Goal: Information Seeking & Learning: Learn about a topic

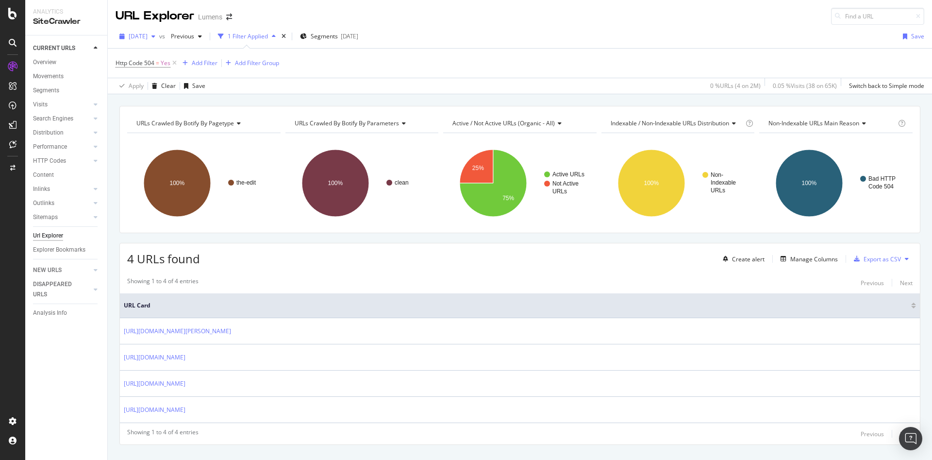
click at [148, 33] on span "[DATE]" at bounding box center [138, 36] width 19 height 8
click at [317, 74] on div "Http Code 504 = Yes Add Filter Add Filter Group" at bounding box center [520, 63] width 809 height 29
click at [141, 65] on span "Http Code 504" at bounding box center [135, 63] width 39 height 8
click at [126, 61] on div "Http Code 504" at bounding box center [177, 62] width 115 height 17
click at [121, 62] on icon at bounding box center [121, 62] width 3 height 6
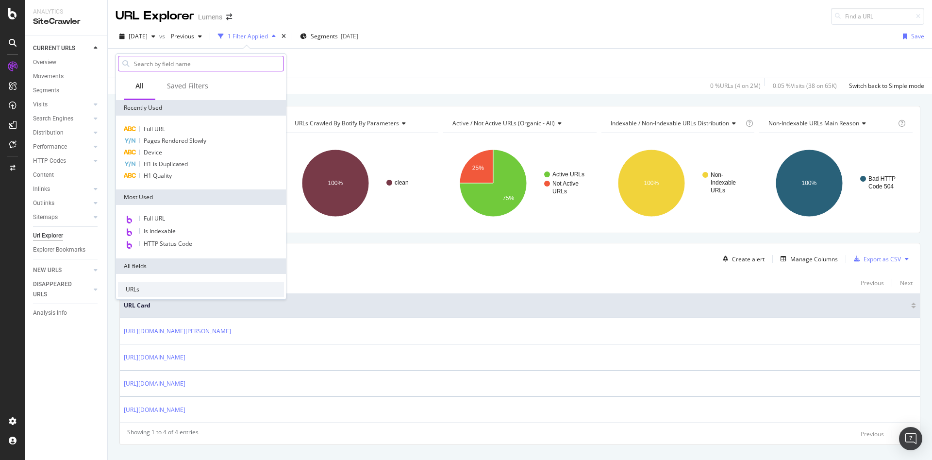
click at [183, 69] on input "text" at bounding box center [208, 63] width 151 height 15
type input "r"
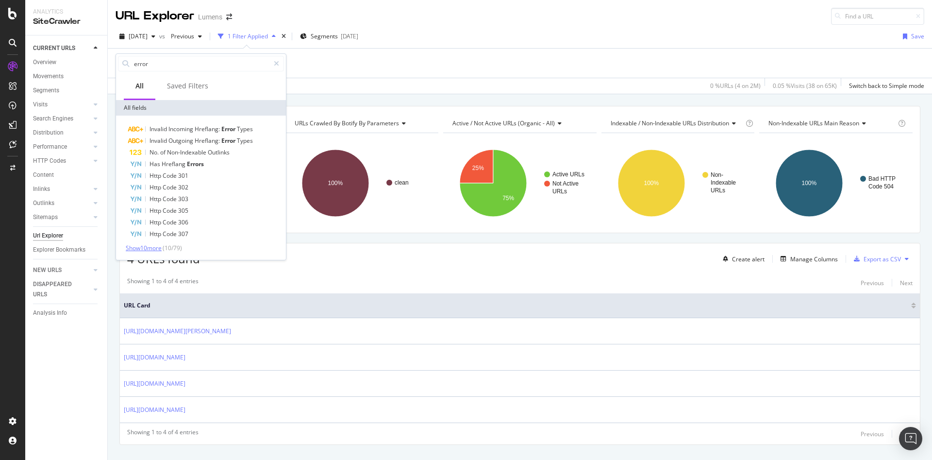
type input "error"
click at [140, 248] on span "Show 10 more" at bounding box center [144, 248] width 36 height 8
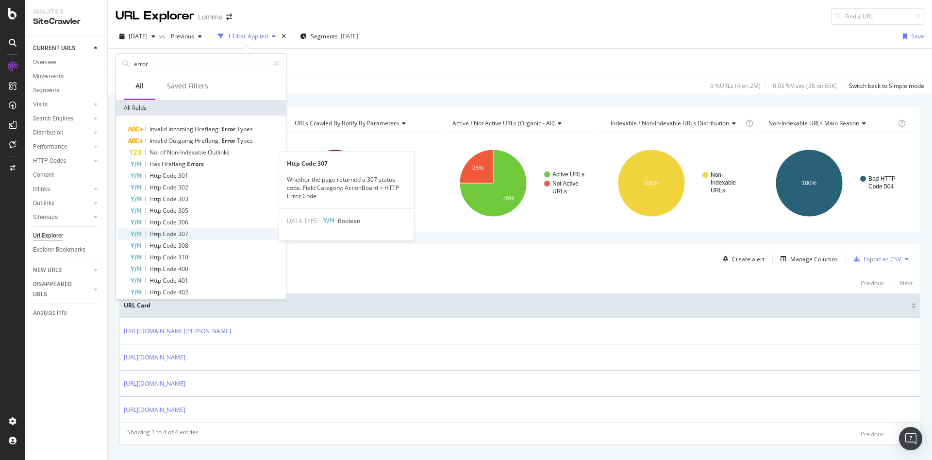
scroll to position [77, 0]
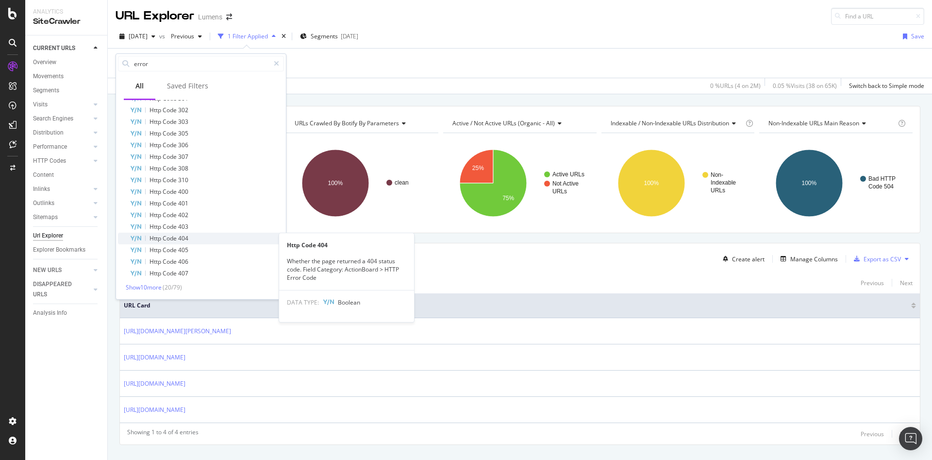
click at [177, 238] on span "Code" at bounding box center [171, 238] width 16 height 8
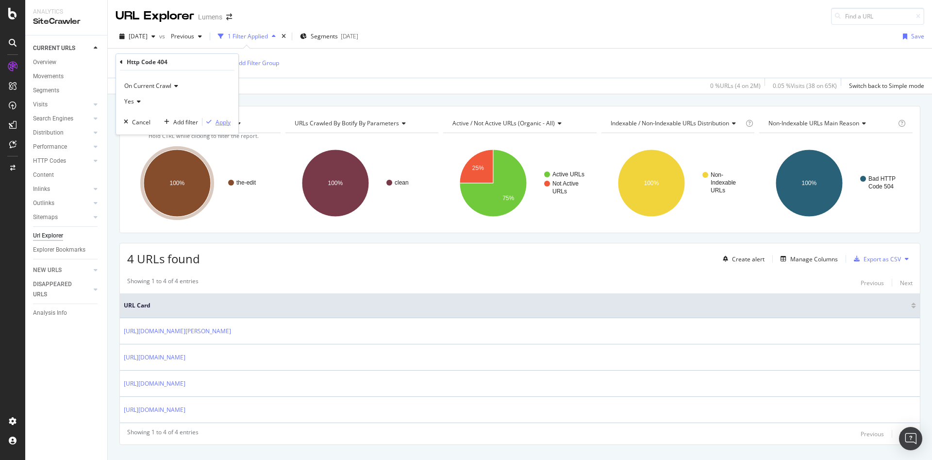
click at [224, 119] on div "Apply" at bounding box center [223, 122] width 15 height 8
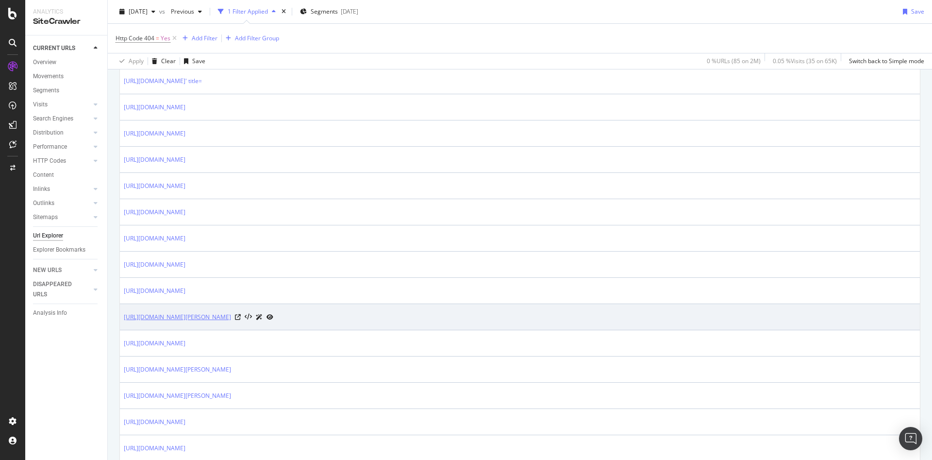
scroll to position [251, 0]
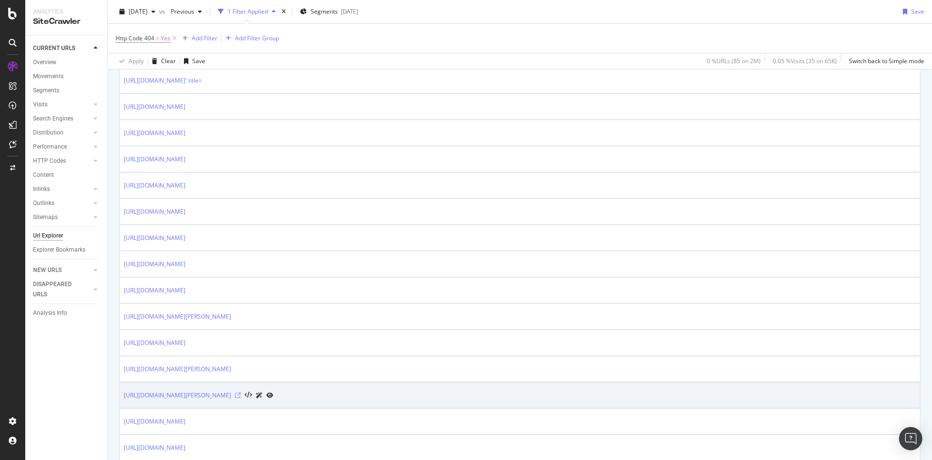
click at [241, 396] on icon at bounding box center [238, 395] width 6 height 6
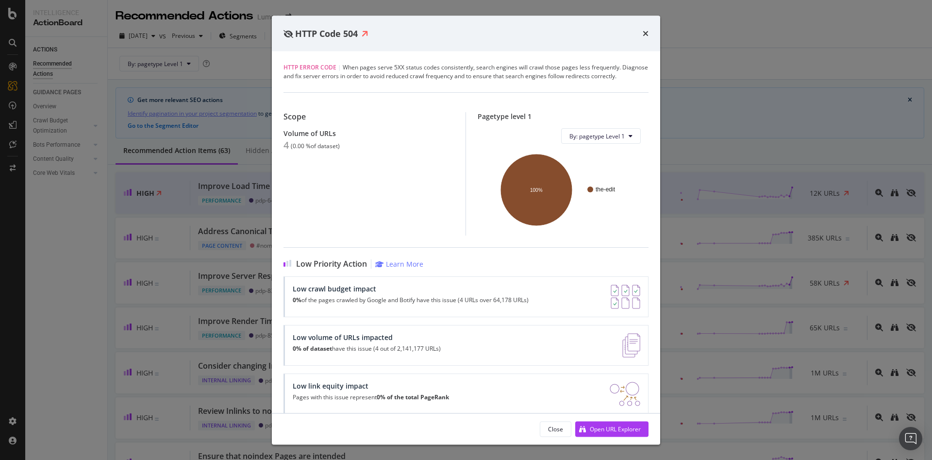
click at [654, 32] on div "HTTP Code 504" at bounding box center [466, 34] width 389 height 36
click at [632, 40] on div "HTTP Code 504" at bounding box center [466, 34] width 389 height 36
click at [645, 35] on icon "times" at bounding box center [646, 34] width 6 height 8
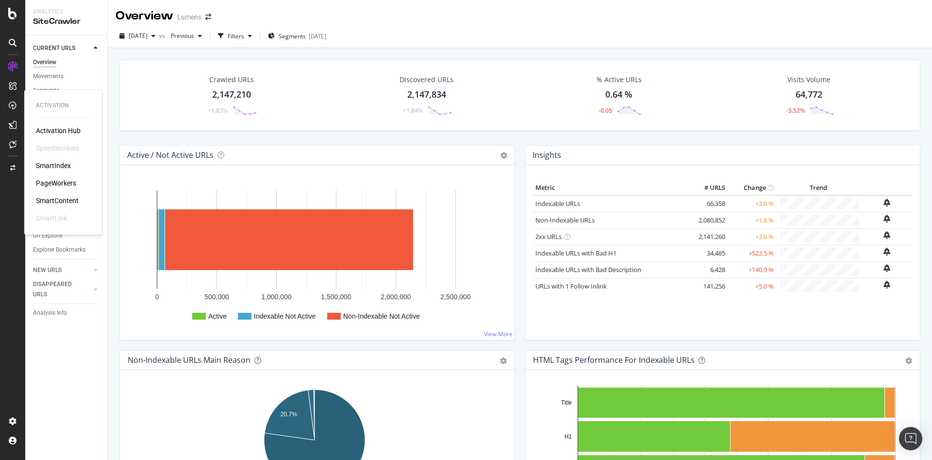
click at [68, 126] on div "Activation Hub" at bounding box center [58, 131] width 45 height 10
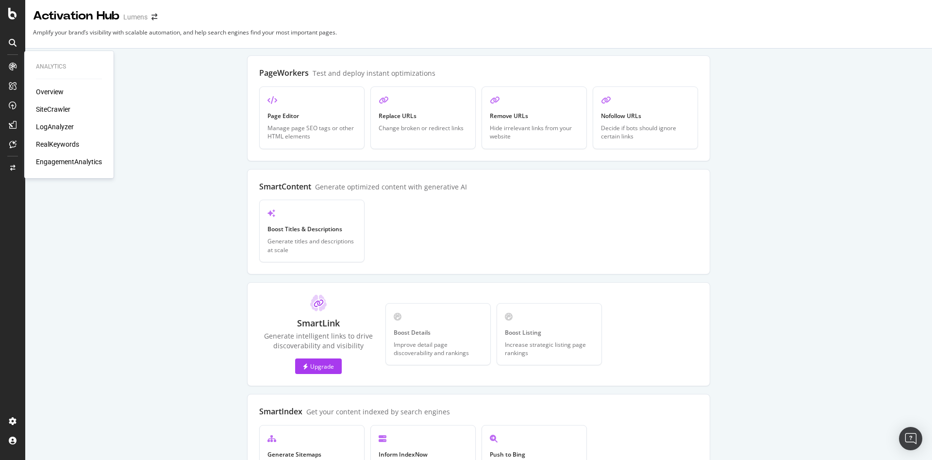
click at [55, 93] on div "Overview" at bounding box center [50, 92] width 28 height 10
